Goal: Transaction & Acquisition: Book appointment/travel/reservation

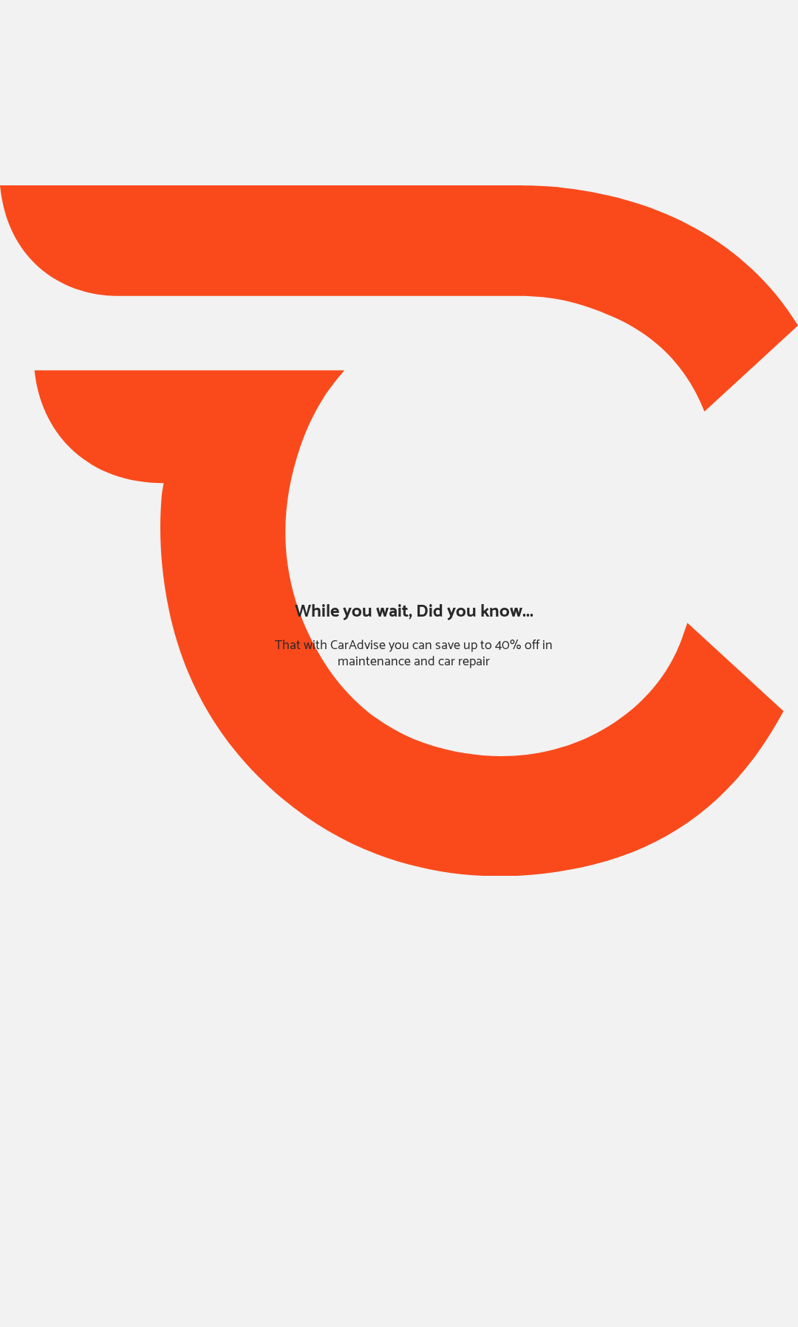
type input "*****"
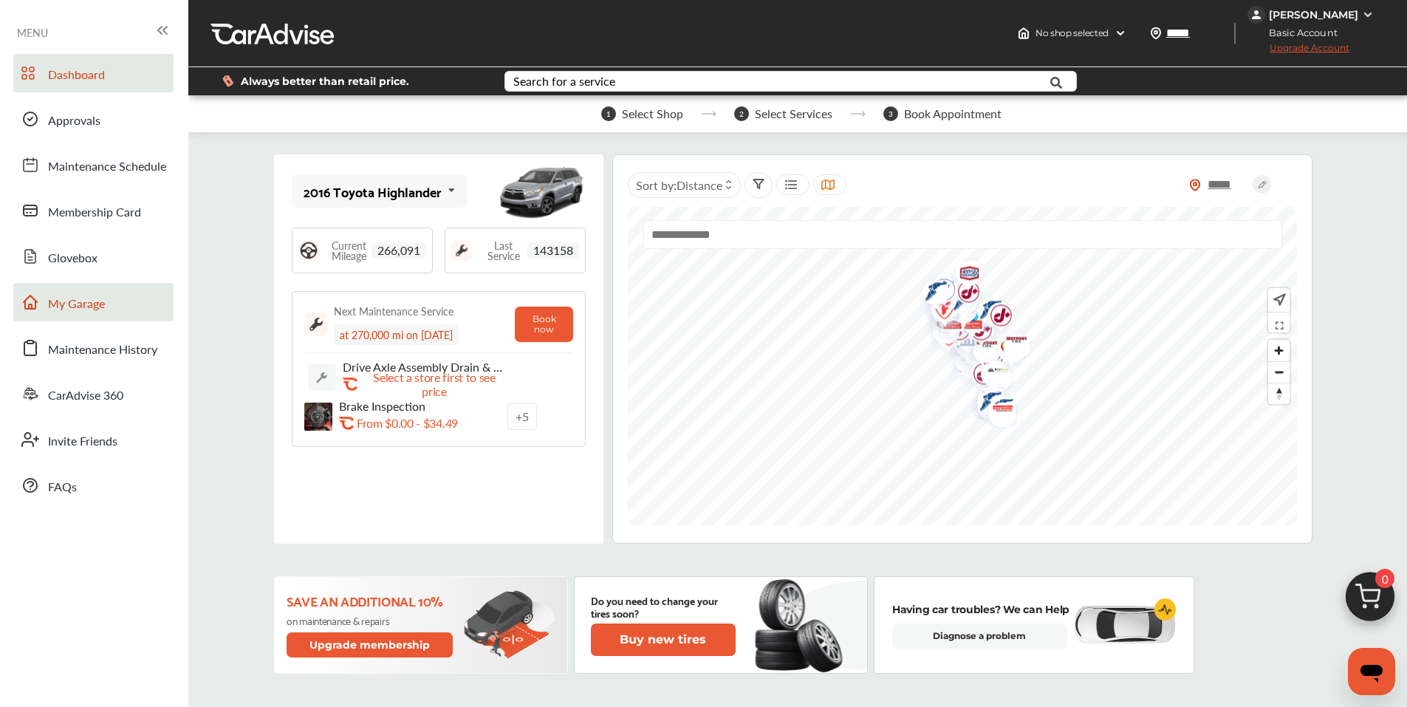
click at [62, 304] on span "My Garage" at bounding box center [76, 304] width 57 height 19
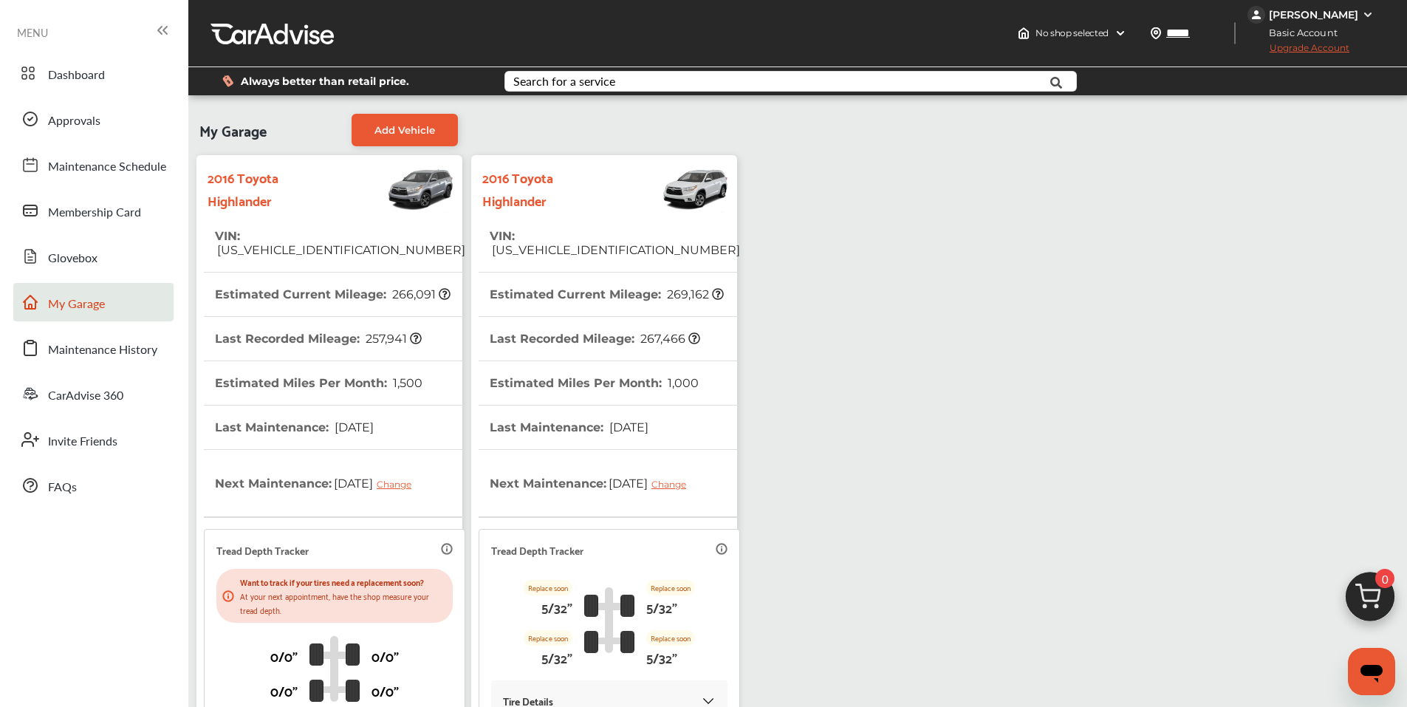
click at [575, 329] on th "Last Recorded Mileage : 267,466" at bounding box center [595, 339] width 210 height 44
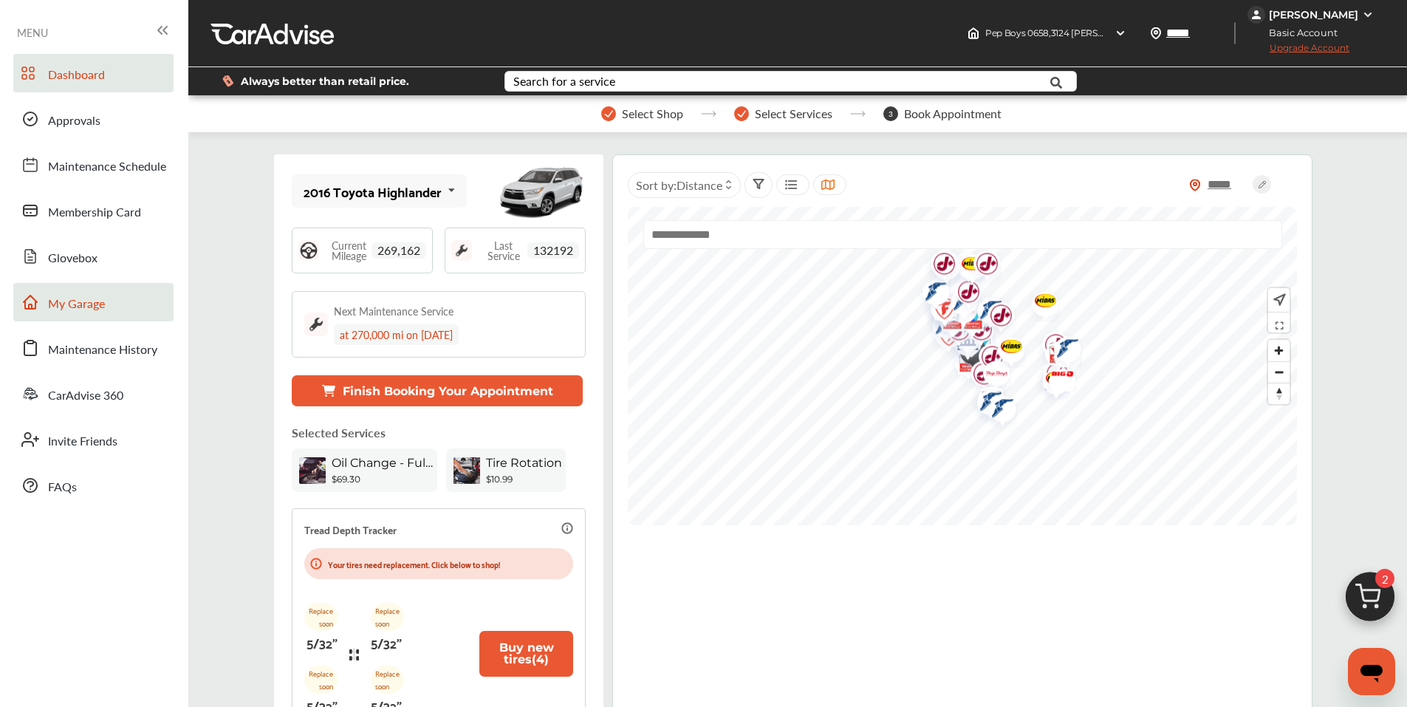
click at [81, 303] on span "My Garage" at bounding box center [76, 304] width 57 height 19
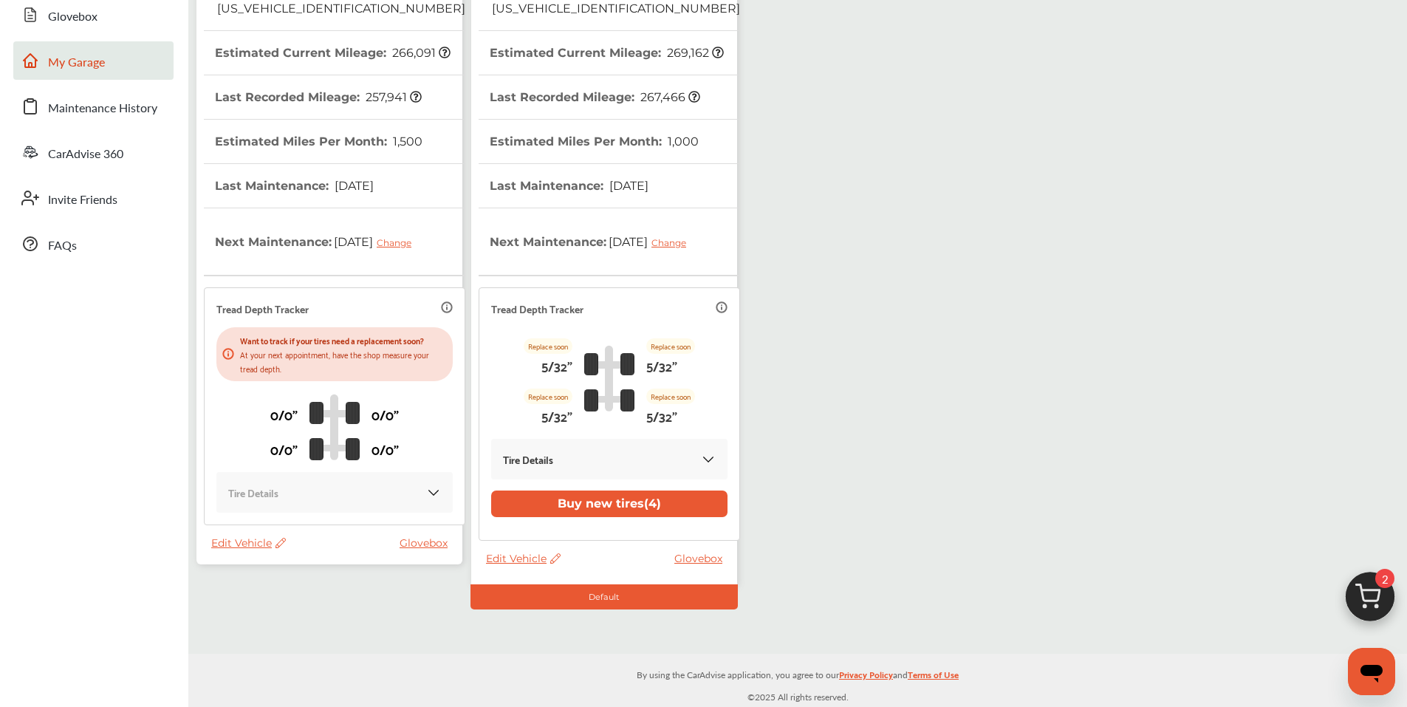
scroll to position [242, 0]
click at [360, 164] on th "Last Maintenance : [DATE]" at bounding box center [294, 186] width 159 height 44
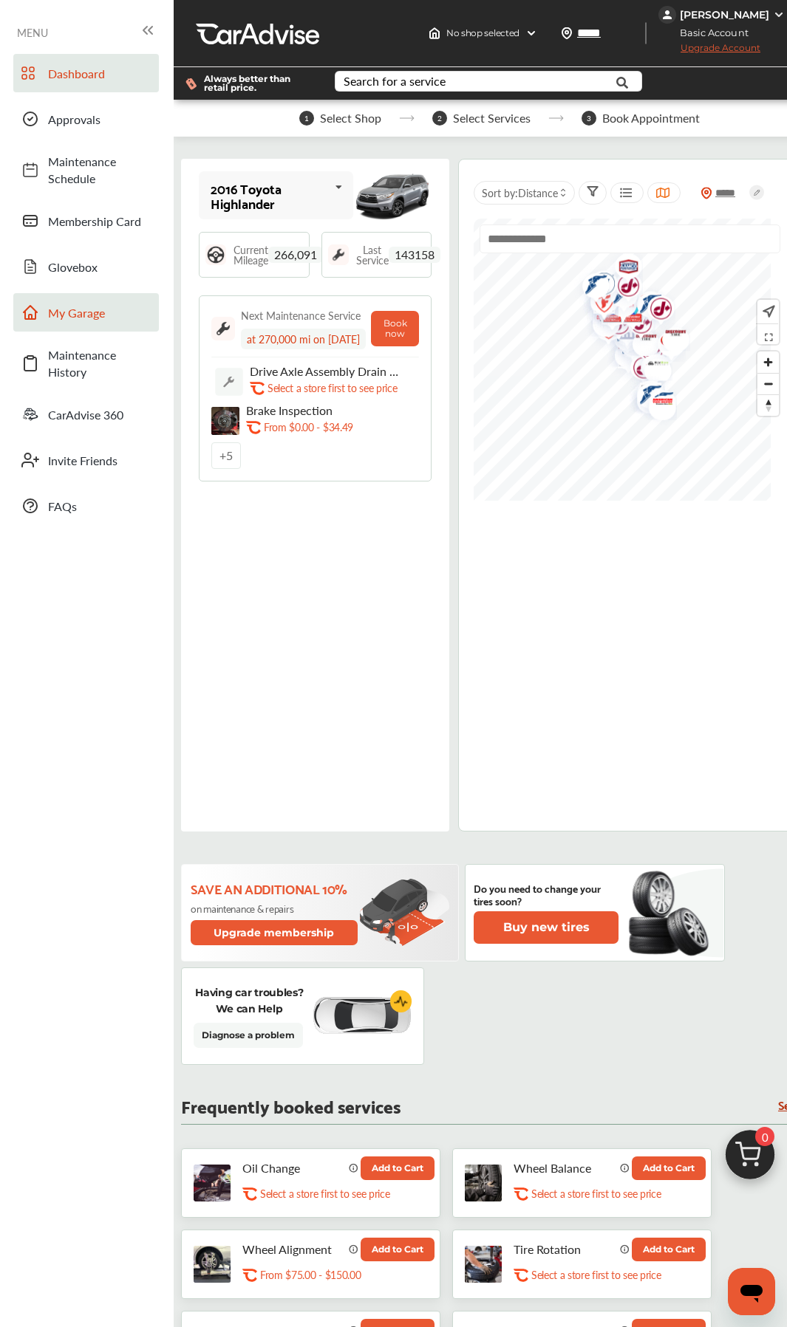
click at [77, 312] on span "My Garage" at bounding box center [99, 312] width 103 height 17
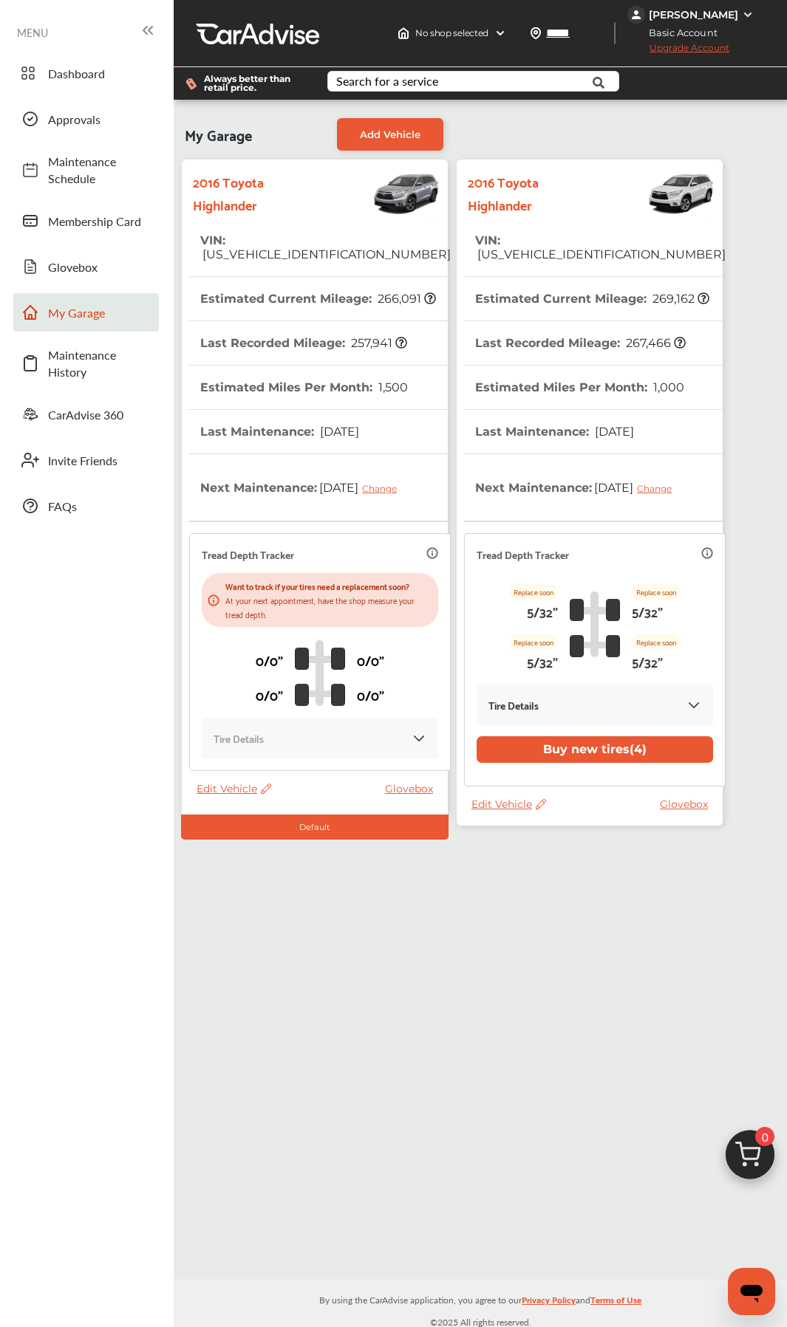
click at [281, 247] on span "[US_VEHICLE_IDENTIFICATION_NUMBER]" at bounding box center [325, 254] width 250 height 14
copy span "[US_VEHICLE_IDENTIFICATION_NUMBER]"
click at [538, 247] on span "[US_VEHICLE_IDENTIFICATION_NUMBER]" at bounding box center [600, 254] width 250 height 14
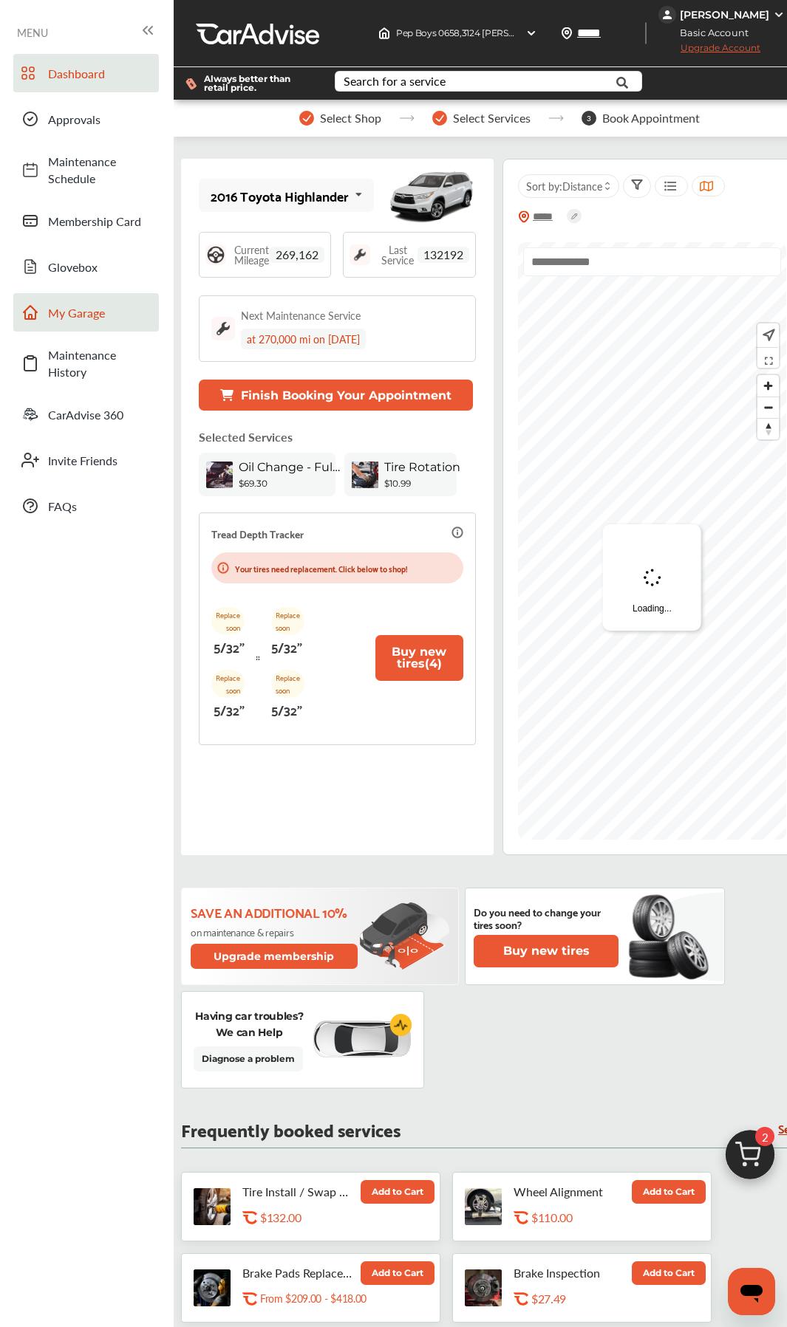
click at [82, 324] on link "My Garage" at bounding box center [85, 312] width 145 height 38
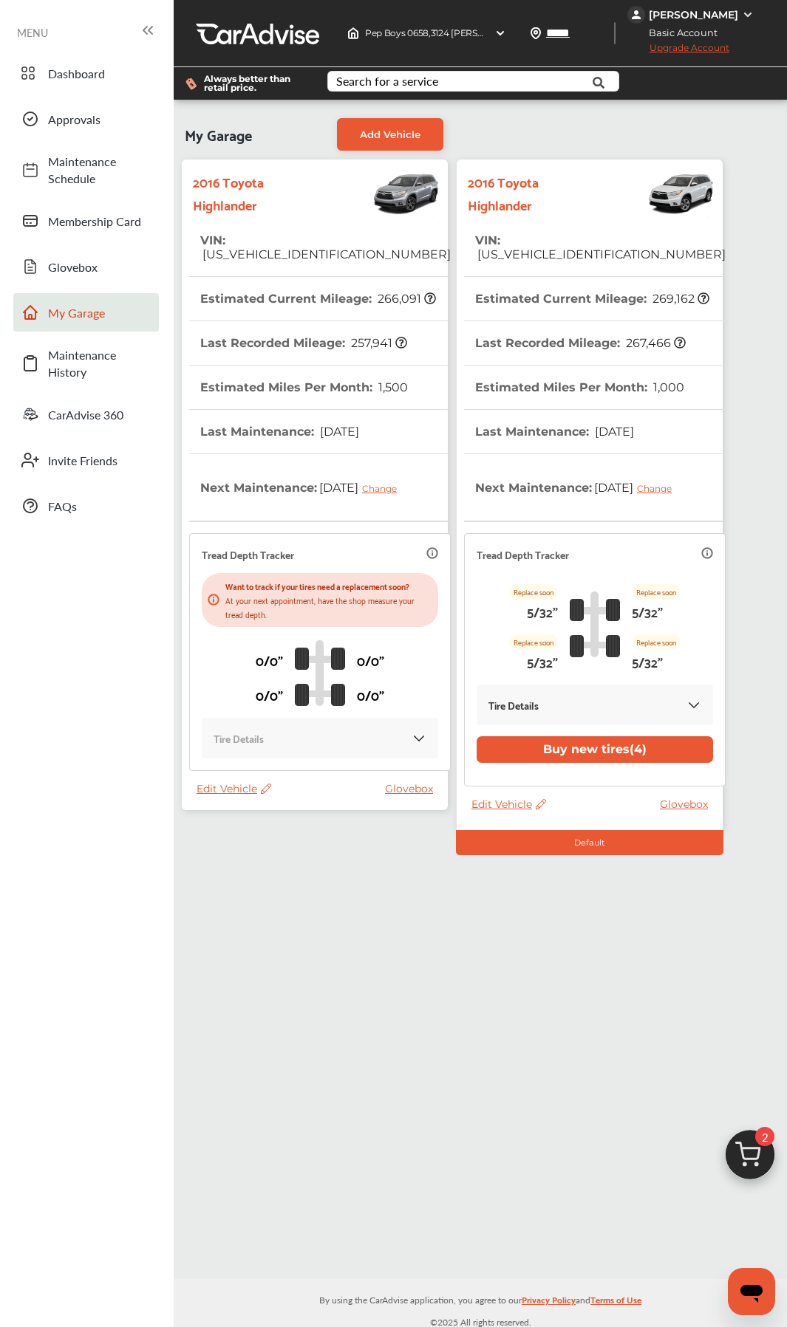
click at [529, 247] on span "[US_VEHICLE_IDENTIFICATION_NUMBER]" at bounding box center [600, 254] width 250 height 14
copy span "[US_VEHICLE_IDENTIFICATION_NUMBER]"
click at [230, 626] on span "Edit Vehicle" at bounding box center [233, 788] width 75 height 13
click at [497, 626] on div "My Garage Add Vehicle 2016 Toyota Highlander VIN : [US_VEHICLE_IDENTIFICATION_N…" at bounding box center [480, 689] width 613 height 1179
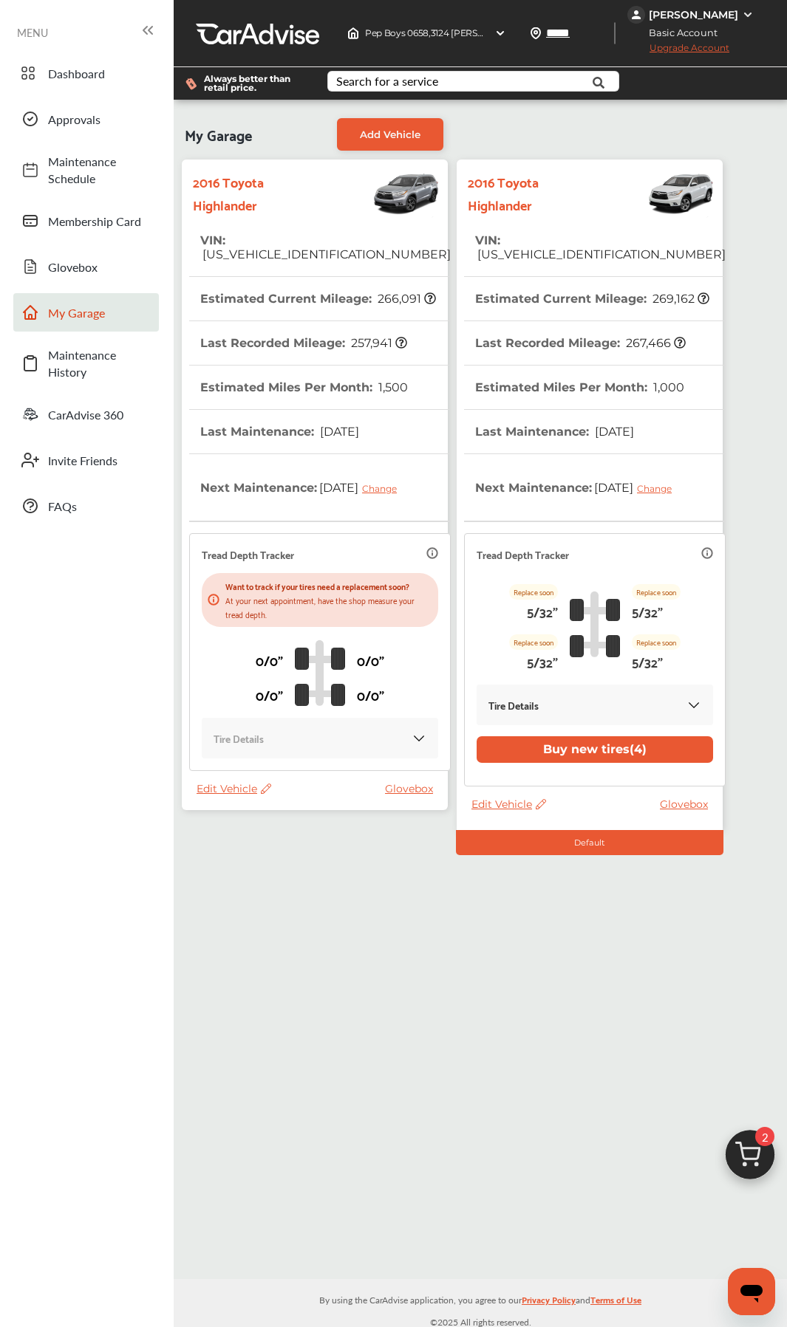
click at [218, 626] on span "Edit Vehicle" at bounding box center [233, 788] width 75 height 13
click at [260, 626] on div "Remove" at bounding box center [284, 832] width 133 height 23
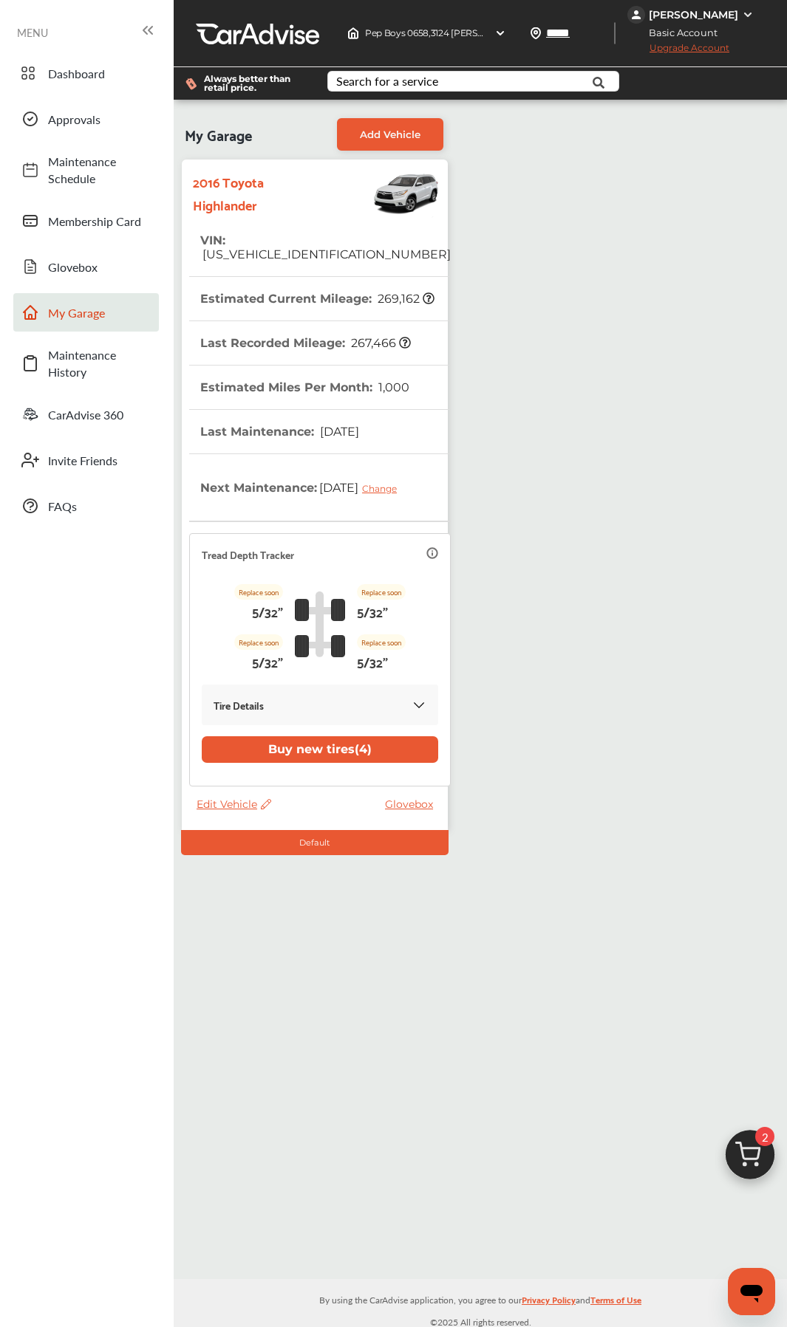
click at [362, 336] on span "267,466" at bounding box center [380, 343] width 62 height 14
click at [90, 74] on span "Dashboard" at bounding box center [99, 73] width 103 height 17
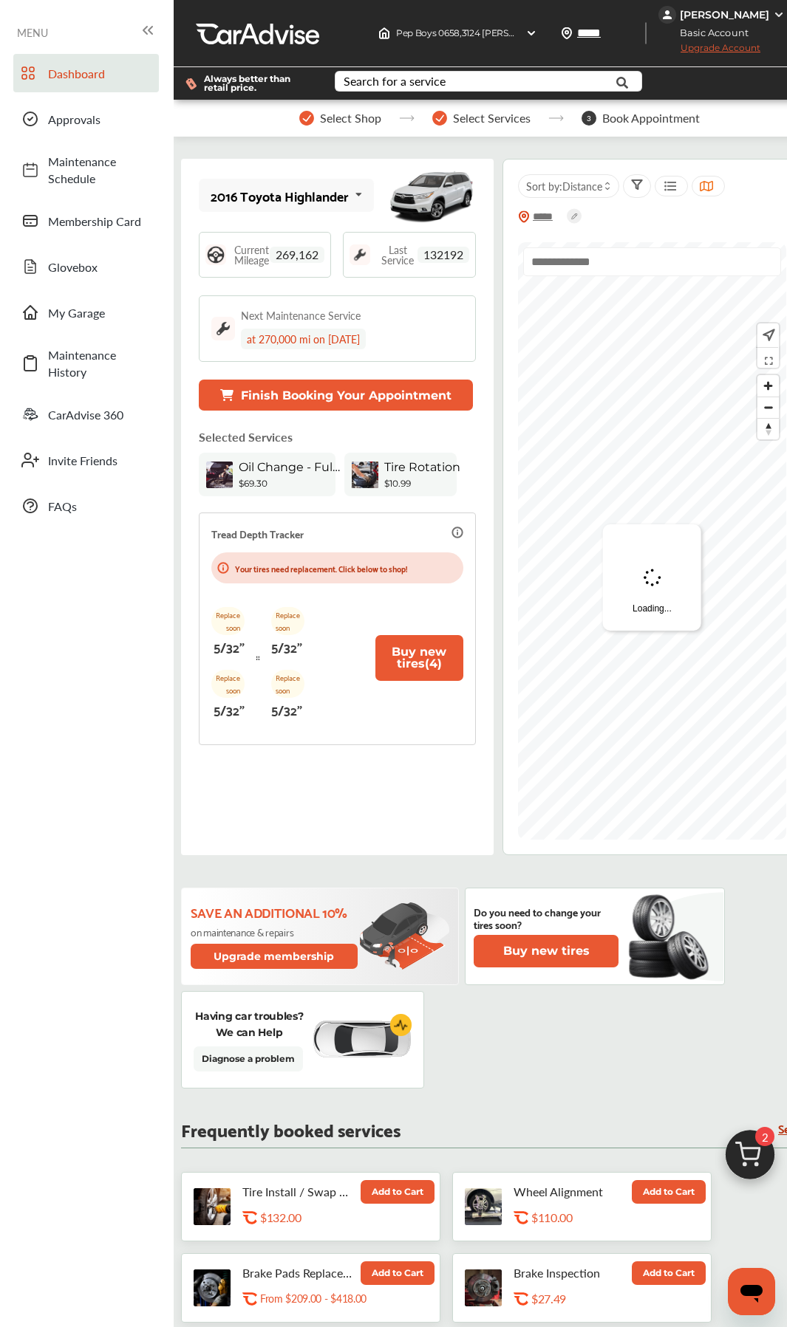
click at [739, 626] on img at bounding box center [749, 1158] width 71 height 71
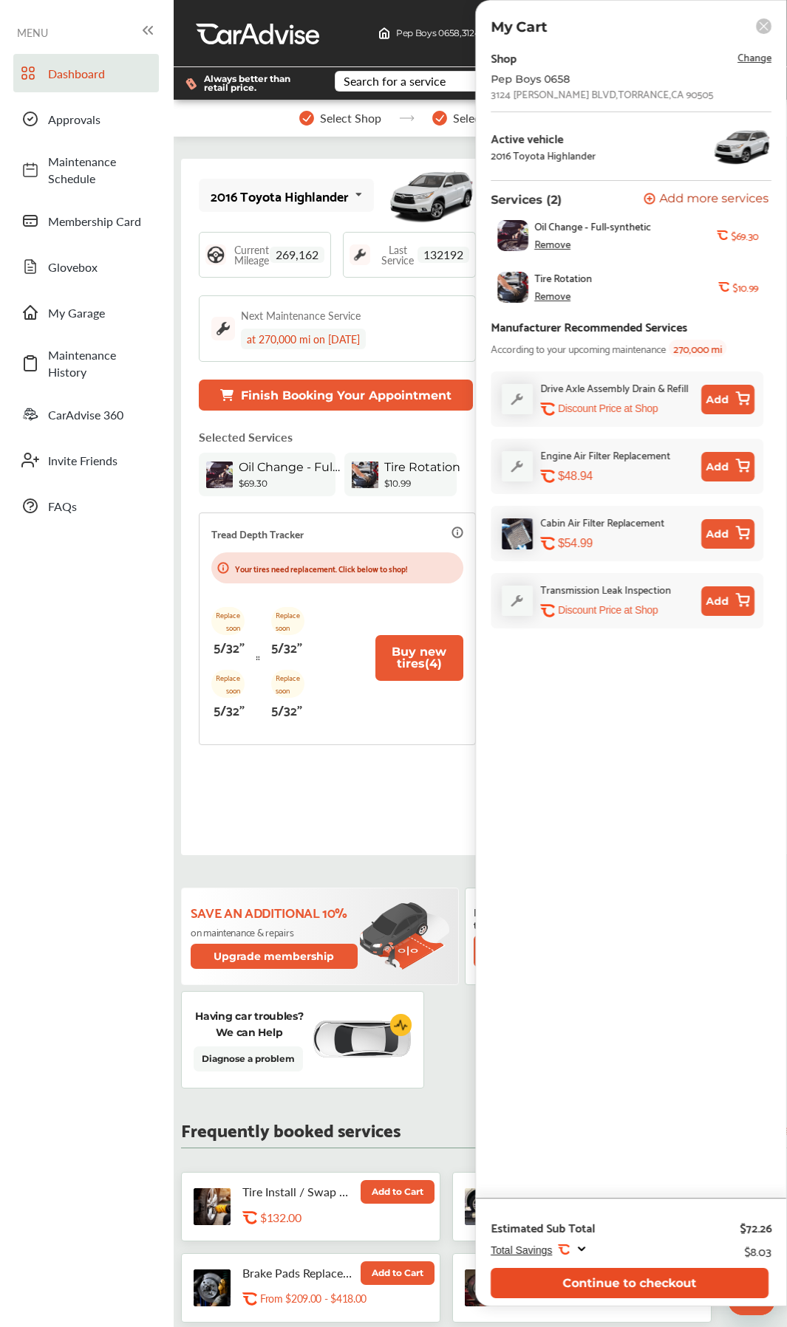
click at [640, 626] on button "Continue to checkout" at bounding box center [629, 1283] width 278 height 30
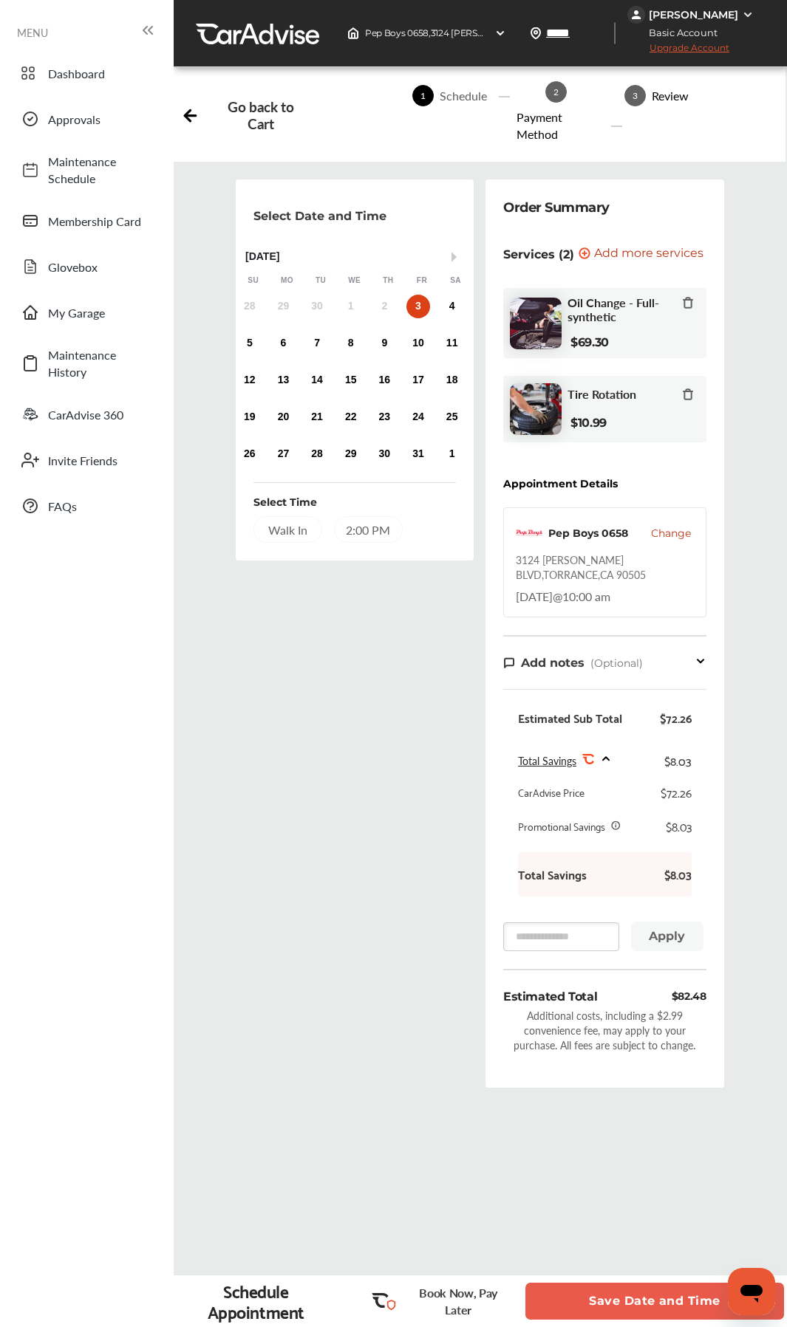
click at [645, 626] on button "Save Date and Time" at bounding box center [654, 1301] width 258 height 37
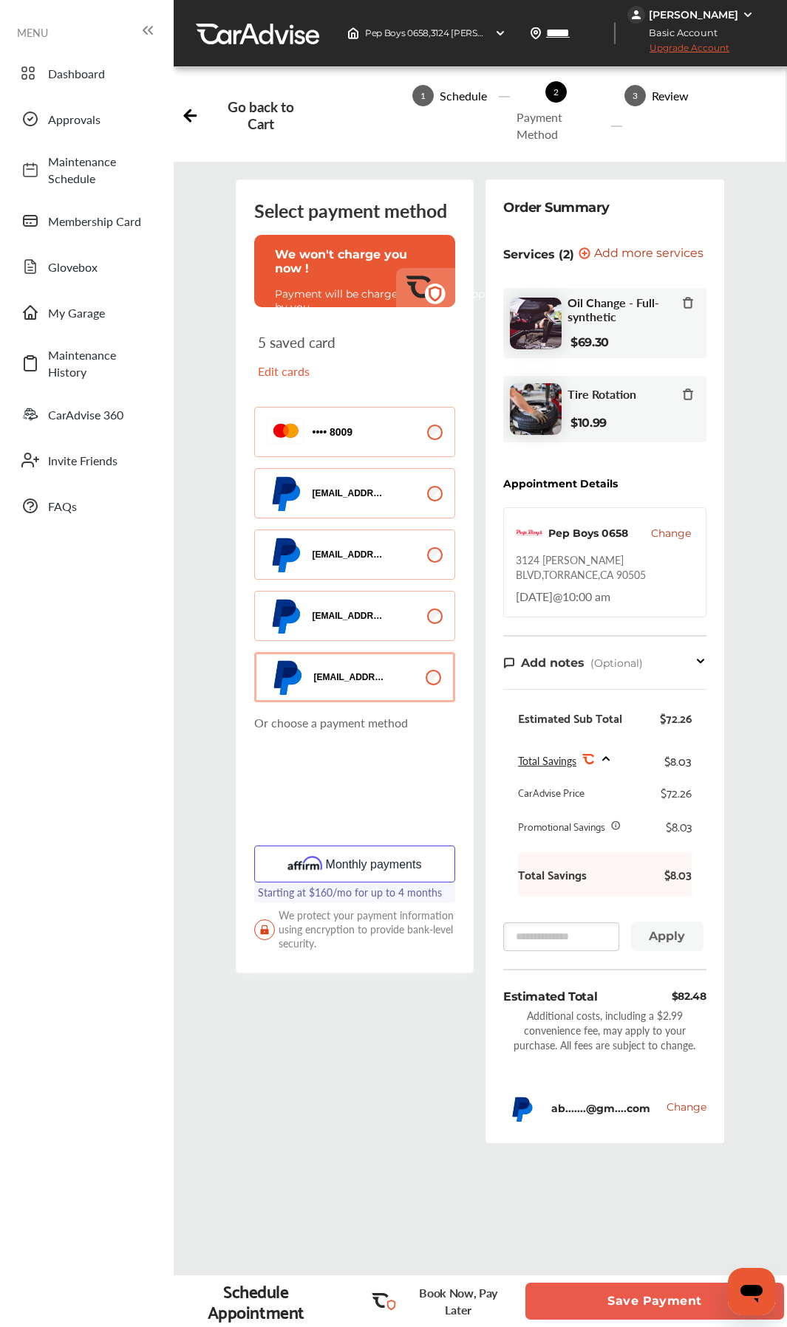
click at [617, 626] on button "Save Payment" at bounding box center [654, 1301] width 258 height 37
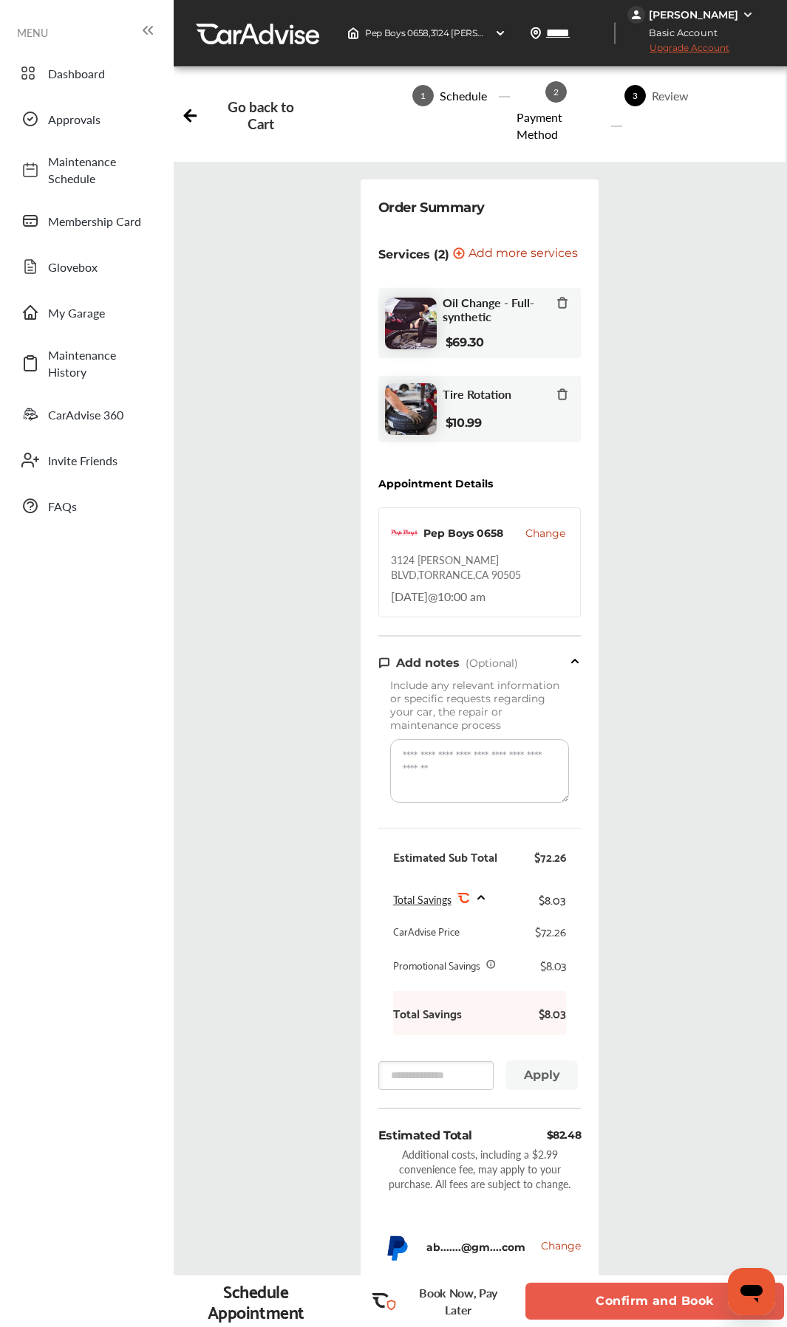
click at [617, 626] on button "Confirm and Book" at bounding box center [654, 1301] width 258 height 37
